Goal: Task Accomplishment & Management: Manage account settings

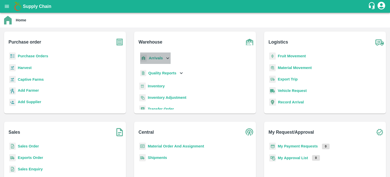
click at [163, 57] on div "Arrivals" at bounding box center [154, 57] width 31 height 11
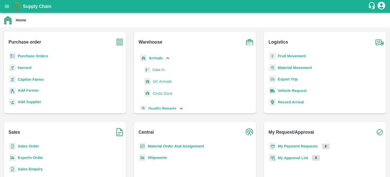
click at [165, 81] on span "DC Arrivals" at bounding box center [162, 81] width 19 height 6
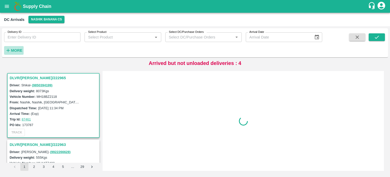
click at [8, 51] on icon "button" at bounding box center [8, 50] width 6 height 6
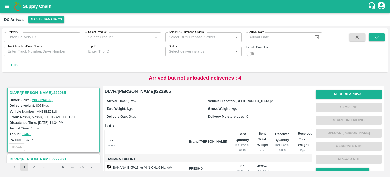
click at [255, 55] on input "checkbox" at bounding box center [249, 54] width 18 height 6
click at [255, 55] on input "checkbox" at bounding box center [253, 54] width 18 height 6
click at [251, 54] on input "checkbox" at bounding box center [249, 54] width 18 height 6
checkbox input "true"
click at [29, 49] on input "Truck Number/Drive Number" at bounding box center [42, 51] width 76 height 10
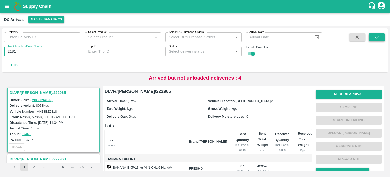
type input "2181"
click at [375, 35] on icon "submit" at bounding box center [377, 37] width 6 height 6
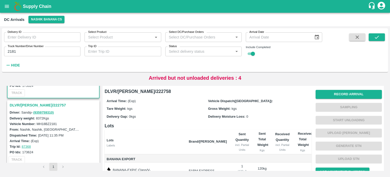
scroll to position [54, 0]
click at [36, 104] on h3 "DLVR/[PERSON_NAME]/222757" at bounding box center [54, 105] width 89 height 7
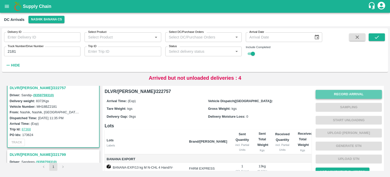
click at [351, 94] on button "Record Arrival" at bounding box center [349, 94] width 66 height 9
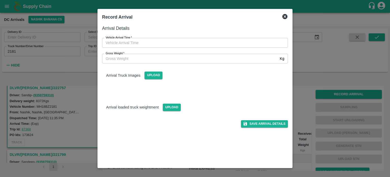
type input "DD/MM/YYYY hh:mm aa"
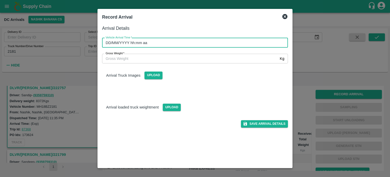
click at [188, 39] on input "DD/MM/YYYY hh:mm aa" at bounding box center [193, 43] width 182 height 10
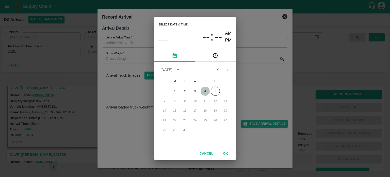
click at [205, 92] on button "4" at bounding box center [205, 90] width 9 height 9
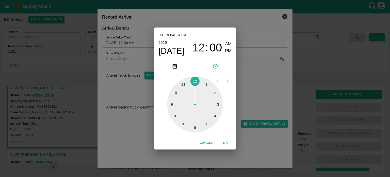
click at [208, 125] on div at bounding box center [195, 104] width 56 height 56
click at [176, 94] on div at bounding box center [195, 104] width 56 height 56
click at [229, 48] on span "PM" at bounding box center [228, 50] width 7 height 7
type input "[DATE] 05:50 PM"
click at [248, 76] on div "Select date & time [DATE] 05 : 50 AM PM 05 10 15 20 25 30 35 40 45 50 55 00 Can…" at bounding box center [195, 88] width 390 height 177
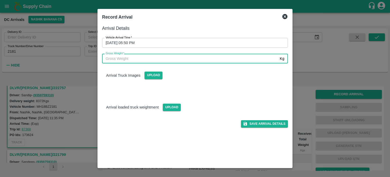
click at [115, 62] on input "Gross Weight   *" at bounding box center [190, 59] width 176 height 10
type input "16140"
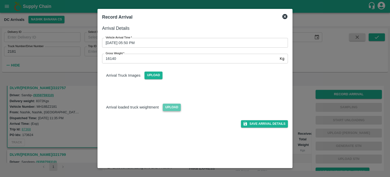
click at [176, 109] on span "Upload" at bounding box center [172, 106] width 18 height 7
click at [0, 0] on input "Upload" at bounding box center [0, 0] width 0 height 0
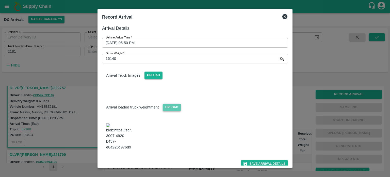
click at [173, 107] on span "Upload" at bounding box center [172, 106] width 18 height 7
click at [0, 0] on input "Upload" at bounding box center [0, 0] width 0 height 0
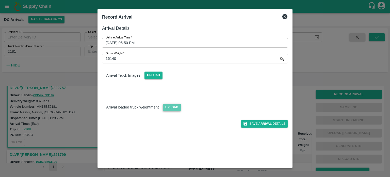
click at [166, 107] on span "Upload" at bounding box center [172, 106] width 18 height 7
click at [0, 0] on input "Upload" at bounding box center [0, 0] width 0 height 0
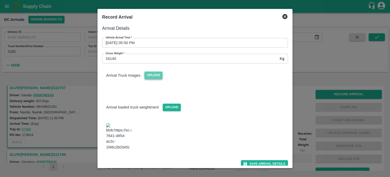
click at [154, 76] on span "Upload" at bounding box center [154, 74] width 18 height 7
click at [0, 0] on input "Upload" at bounding box center [0, 0] width 0 height 0
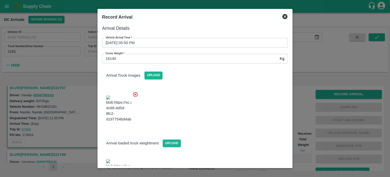
scroll to position [24, 0]
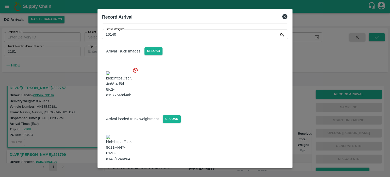
click at [261, 171] on button "Save Arrival Details" at bounding box center [264, 174] width 47 height 7
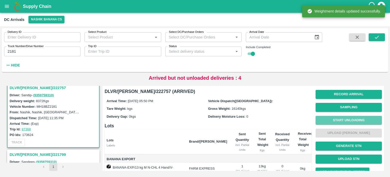
click at [345, 120] on button "Start Unloading" at bounding box center [349, 120] width 66 height 9
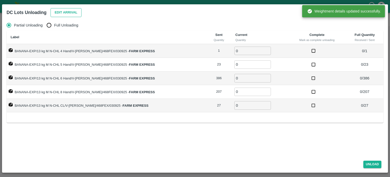
click at [71, 13] on button "Edit Arrival" at bounding box center [66, 12] width 31 height 9
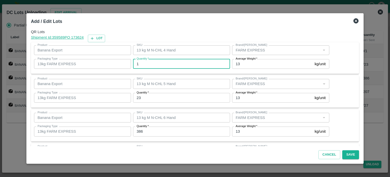
click at [156, 64] on input "1" at bounding box center [181, 64] width 97 height 10
type input "2"
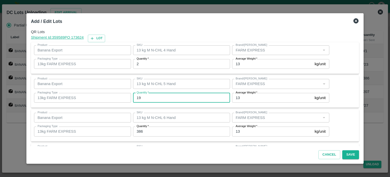
type input "19"
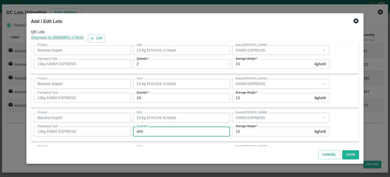
type input "400"
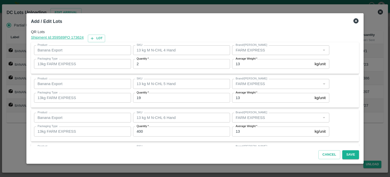
scroll to position [67, 0]
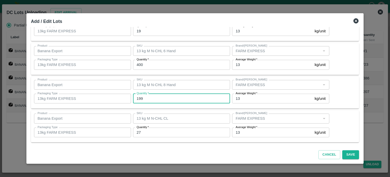
type input "199"
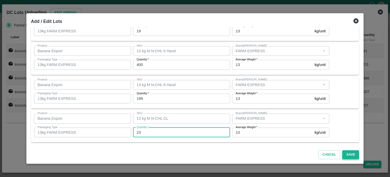
type input "23"
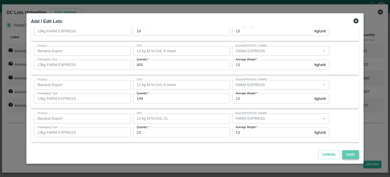
click at [346, 152] on button "Save" at bounding box center [350, 154] width 17 height 9
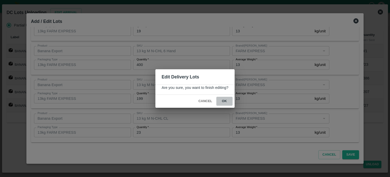
click at [224, 100] on button "ok" at bounding box center [224, 101] width 16 height 9
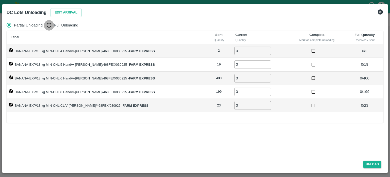
click at [51, 29] on input "Full Unloading" at bounding box center [49, 25] width 10 height 10
radio input "true"
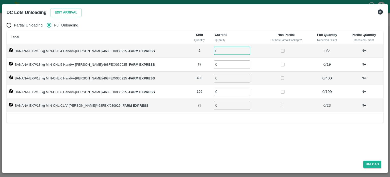
click at [217, 50] on input "0" at bounding box center [232, 50] width 37 height 8
type input "2"
type input "19"
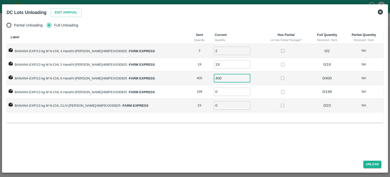
type input "400"
type input "199"
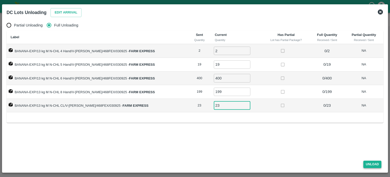
type input "23"
click at [370, 161] on button "Unload" at bounding box center [372, 163] width 18 height 7
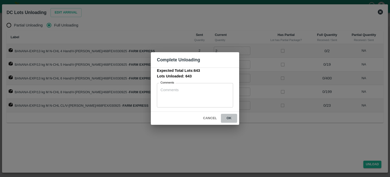
click at [231, 118] on button "ok" at bounding box center [229, 118] width 16 height 9
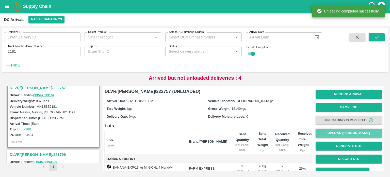
click at [345, 136] on button "Upload [PERSON_NAME]" at bounding box center [349, 132] width 66 height 9
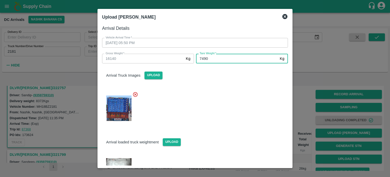
type input "7490"
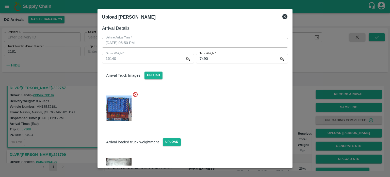
click at [242, 110] on div at bounding box center [193, 106] width 190 height 39
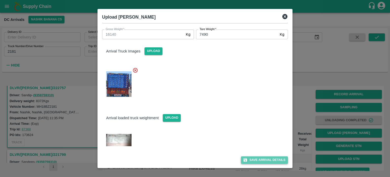
click at [260, 159] on button "Save Arrival Details" at bounding box center [264, 159] width 47 height 7
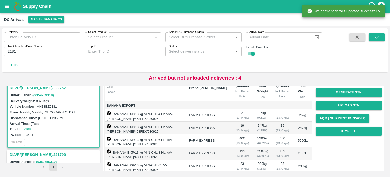
scroll to position [62, 0]
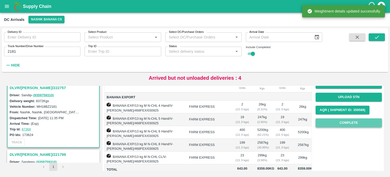
click at [349, 124] on button "Complete" at bounding box center [349, 122] width 66 height 9
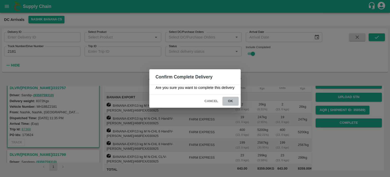
click at [229, 101] on button "ok" at bounding box center [230, 101] width 16 height 9
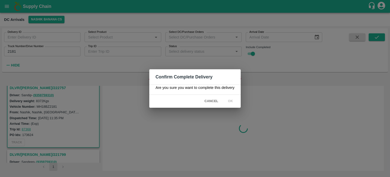
scroll to position [0, 0]
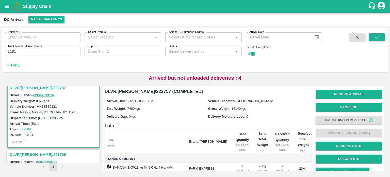
click at [10, 51] on input "2181" at bounding box center [42, 51] width 76 height 10
type input "2"
type input "0253"
click at [377, 36] on icon "submit" at bounding box center [377, 37] width 6 height 6
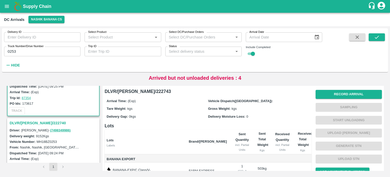
scroll to position [38, 0]
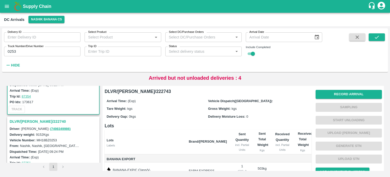
click at [38, 119] on h3 "DLVR/[PERSON_NAME]/222740" at bounding box center [54, 121] width 89 height 7
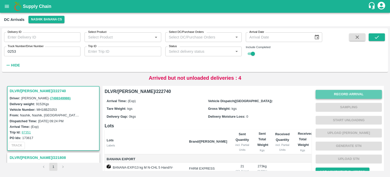
click at [340, 97] on button "Record Arrival" at bounding box center [349, 94] width 66 height 9
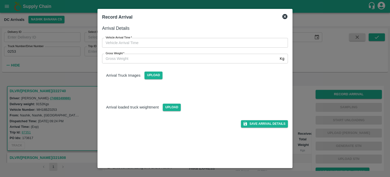
type input "DD/MM/YYYY hh:mm aa"
click at [194, 47] on input "DD/MM/YYYY hh:mm aa" at bounding box center [193, 43] width 182 height 10
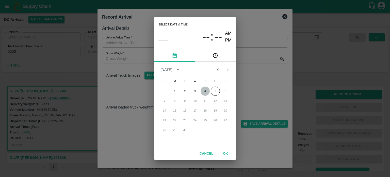
click at [204, 93] on button "4" at bounding box center [205, 90] width 9 height 9
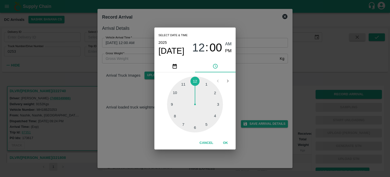
click at [196, 128] on div at bounding box center [195, 104] width 56 height 56
click at [214, 105] on div at bounding box center [195, 104] width 56 height 56
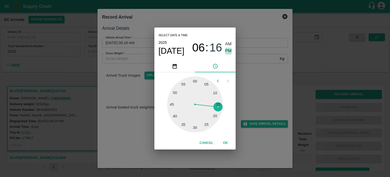
click at [228, 51] on span "PM" at bounding box center [228, 50] width 7 height 7
type input "[DATE] 06:16 PM"
click at [261, 88] on div "Select date & time [DATE] 06 : 16 AM PM 05 10 15 20 25 30 35 40 45 50 55 00 Can…" at bounding box center [195, 88] width 390 height 177
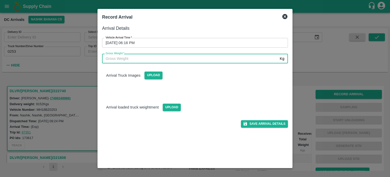
click at [177, 60] on input "Gross Weight   *" at bounding box center [190, 59] width 176 height 10
type input "16455"
click at [168, 107] on span "Upload" at bounding box center [172, 106] width 18 height 7
click at [0, 0] on input "Upload" at bounding box center [0, 0] width 0 height 0
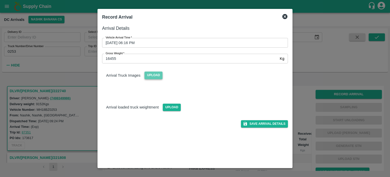
click at [152, 73] on span "Upload" at bounding box center [154, 74] width 18 height 7
click at [0, 0] on input "Upload" at bounding box center [0, 0] width 0 height 0
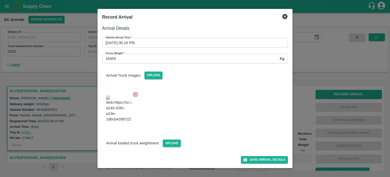
scroll to position [29, 0]
click at [166, 142] on span "Upload" at bounding box center [172, 142] width 18 height 7
click at [0, 0] on input "Upload" at bounding box center [0, 0] width 0 height 0
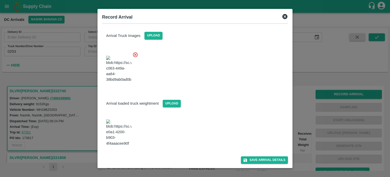
scroll to position [56, 0]
click at [263, 160] on button "Save Arrival Details" at bounding box center [264, 159] width 47 height 7
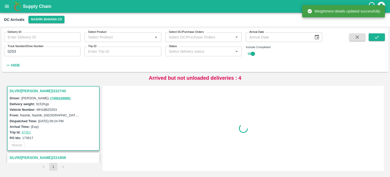
scroll to position [0, 0]
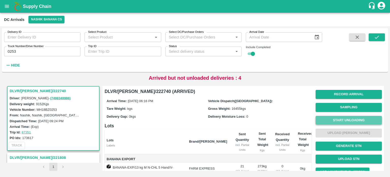
click at [354, 120] on button "Start Unloading" at bounding box center [349, 120] width 66 height 9
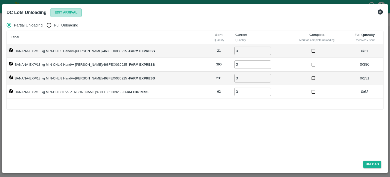
click at [62, 13] on button "Edit Arrival" at bounding box center [66, 12] width 31 height 9
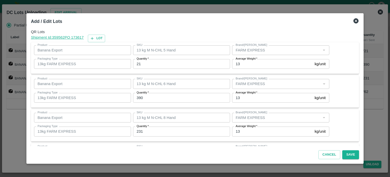
click at [141, 63] on input "21" at bounding box center [181, 64] width 97 height 10
type input "15"
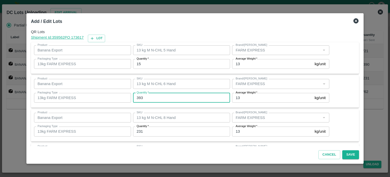
type input "393"
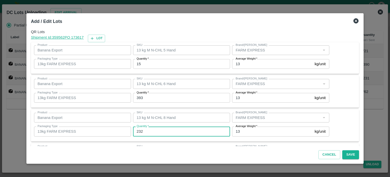
type input "232"
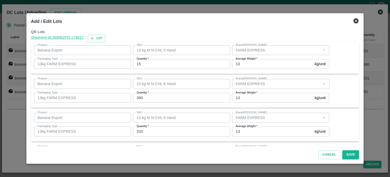
scroll to position [33, 0]
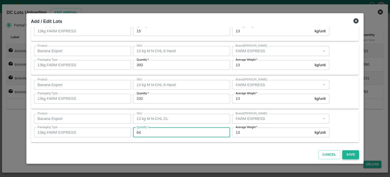
type input "64"
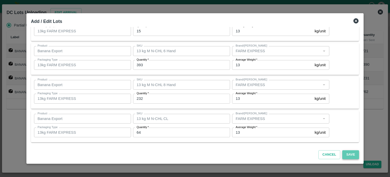
click at [346, 153] on button "Save" at bounding box center [350, 154] width 17 height 9
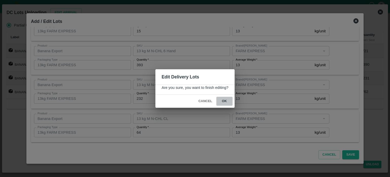
click at [224, 100] on button "ok" at bounding box center [224, 101] width 16 height 9
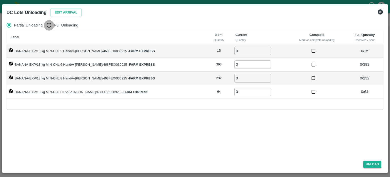
click at [49, 26] on input "Full Unloading" at bounding box center [49, 25] width 10 height 10
radio input "true"
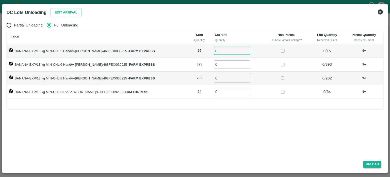
click at [222, 52] on input "0" at bounding box center [232, 50] width 37 height 8
type input "15"
type input "393"
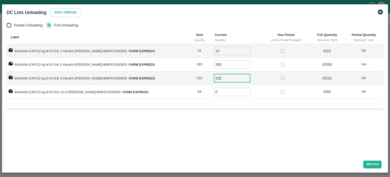
type input "232"
type input "64"
click at [371, 164] on button "Unload" at bounding box center [372, 163] width 18 height 7
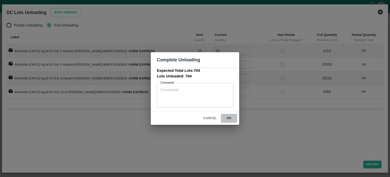
click at [229, 116] on button "ok" at bounding box center [229, 118] width 16 height 9
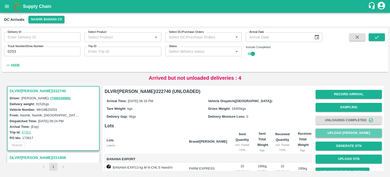
click at [345, 134] on button "Upload [PERSON_NAME]" at bounding box center [349, 132] width 66 height 9
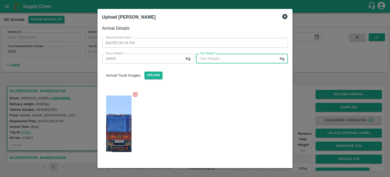
click at [214, 58] on input "[PERSON_NAME]   *" at bounding box center [237, 59] width 82 height 10
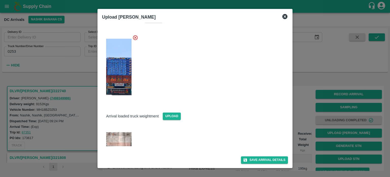
click at [116, 133] on img at bounding box center [118, 139] width 25 height 14
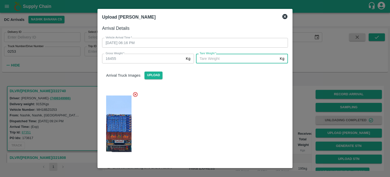
click at [216, 60] on input "[PERSON_NAME]   *" at bounding box center [237, 59] width 82 height 10
type input "7200"
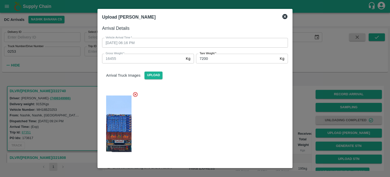
click at [237, 131] on div at bounding box center [193, 122] width 190 height 70
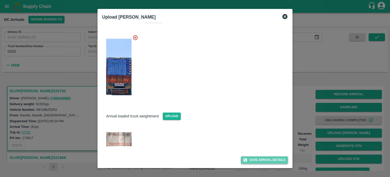
click at [259, 158] on button "Save Arrival Details" at bounding box center [264, 159] width 47 height 7
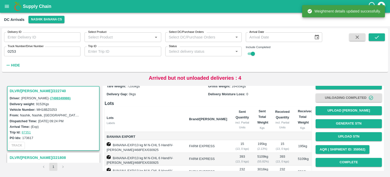
scroll to position [28, 0]
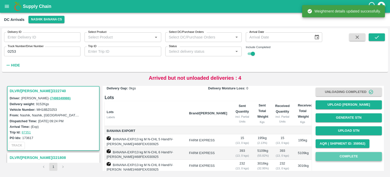
click at [347, 155] on button "Complete" at bounding box center [349, 156] width 66 height 9
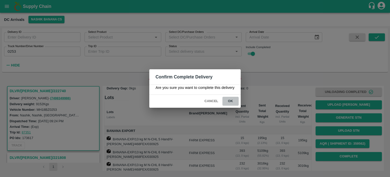
click at [228, 101] on button "ok" at bounding box center [230, 101] width 16 height 9
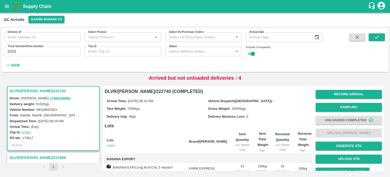
click at [13, 51] on input "0253" at bounding box center [42, 51] width 76 height 10
type input "6554"
click at [375, 39] on icon "submit" at bounding box center [377, 37] width 6 height 6
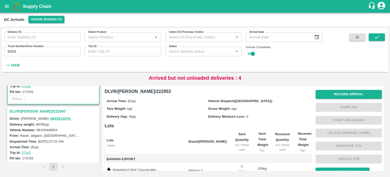
scroll to position [48, 0]
click at [37, 110] on h3 "DLVR/[PERSON_NAME]/222947" at bounding box center [54, 111] width 89 height 7
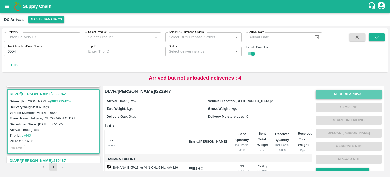
click at [338, 94] on button "Record Arrival" at bounding box center [349, 94] width 66 height 9
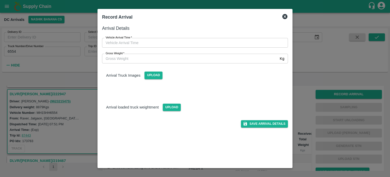
type input "DD/MM/YYYY hh:mm aa"
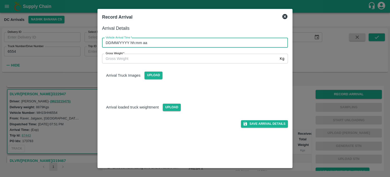
click at [167, 43] on input "DD/MM/YYYY hh:mm aa" at bounding box center [193, 43] width 182 height 10
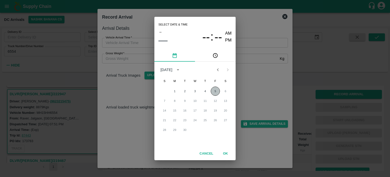
click at [217, 92] on button "5" at bounding box center [215, 90] width 9 height 9
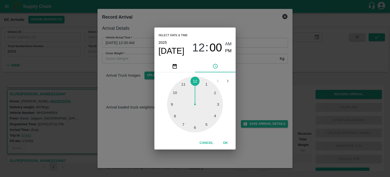
click at [195, 126] on div at bounding box center [195, 104] width 56 height 56
click at [173, 116] on div at bounding box center [195, 104] width 56 height 56
type input "[DATE] 06:40 AM"
click at [242, 81] on div "Select date & time [DATE] 06 : 40 AM PM 05 10 15 20 25 30 35 40 45 50 55 00 Can…" at bounding box center [195, 88] width 390 height 177
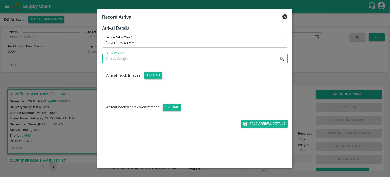
click at [121, 62] on input "Gross Weight   *" at bounding box center [190, 59] width 176 height 10
type input "16440"
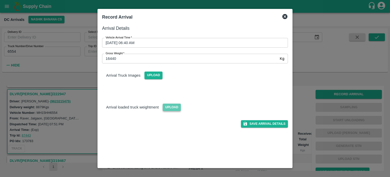
click at [173, 108] on span "Upload" at bounding box center [172, 106] width 18 height 7
click at [0, 0] on input "Upload" at bounding box center [0, 0] width 0 height 0
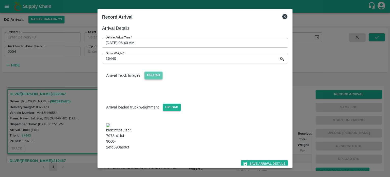
click at [154, 75] on span "Upload" at bounding box center [154, 74] width 18 height 7
click at [0, 0] on input "Upload" at bounding box center [0, 0] width 0 height 0
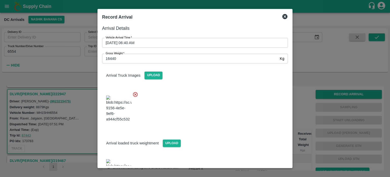
scroll to position [25, 0]
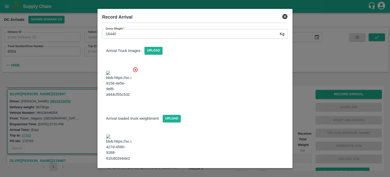
click at [261, 171] on button "Save Arrival Details" at bounding box center [264, 174] width 47 height 7
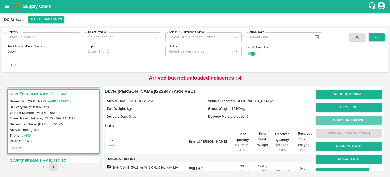
click at [345, 120] on button "Start Unloading" at bounding box center [349, 120] width 66 height 9
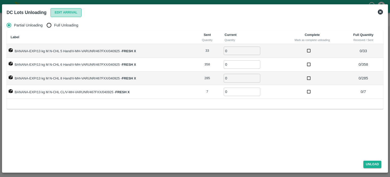
click at [60, 12] on button "Edit Arrival" at bounding box center [66, 12] width 31 height 9
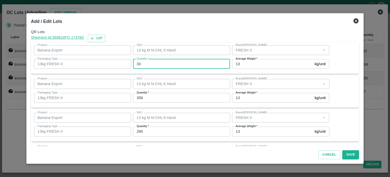
click at [140, 62] on input "33" at bounding box center [181, 64] width 97 height 10
type input "14"
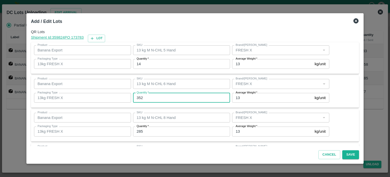
type input "352"
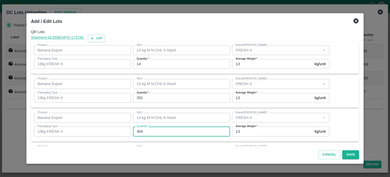
type input "304"
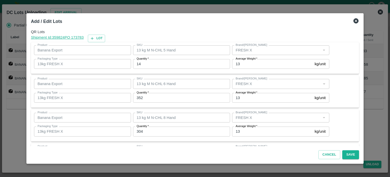
scroll to position [33, 0]
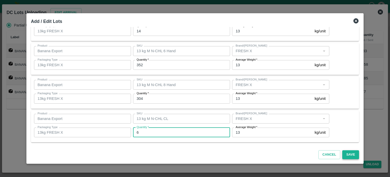
type input "6"
click at [345, 153] on button "Save" at bounding box center [350, 154] width 17 height 9
